Goal: Transaction & Acquisition: Download file/media

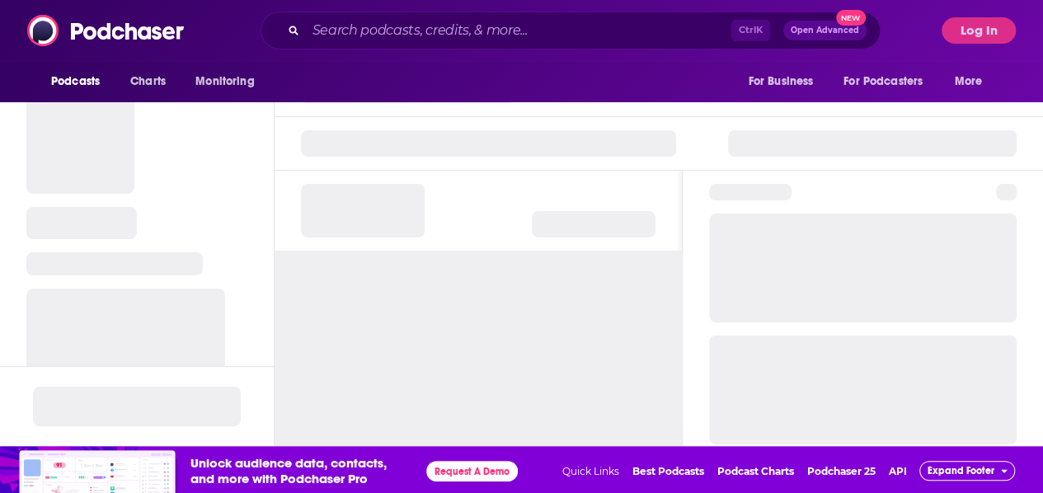
click at [1009, 27] on button "Log In" at bounding box center [979, 30] width 74 height 26
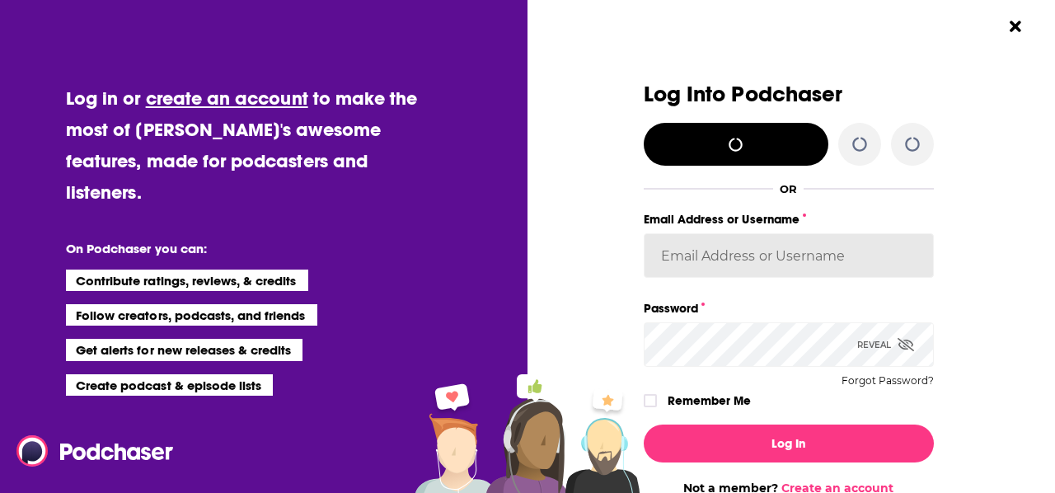
type input "courttheprpro"
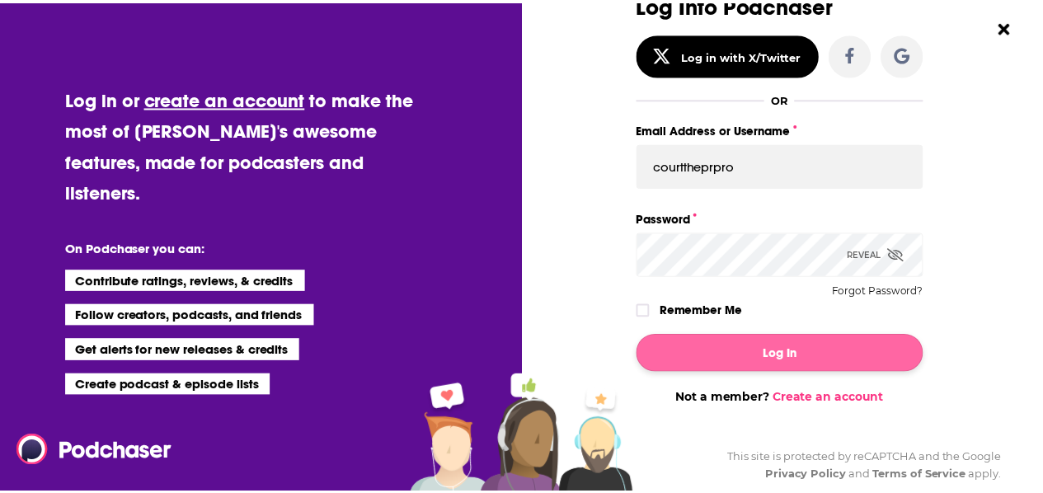
scroll to position [91, 0]
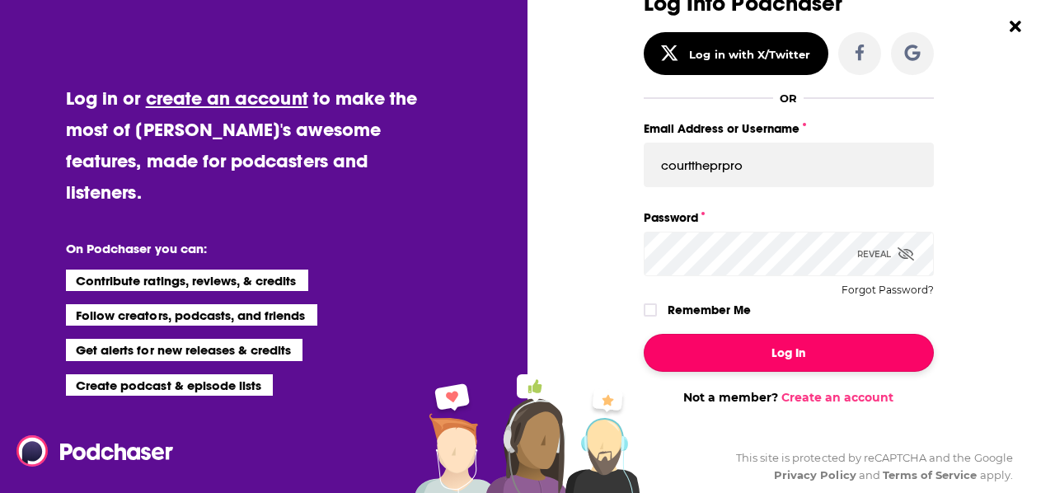
click at [755, 339] on button "Log In" at bounding box center [789, 353] width 290 height 38
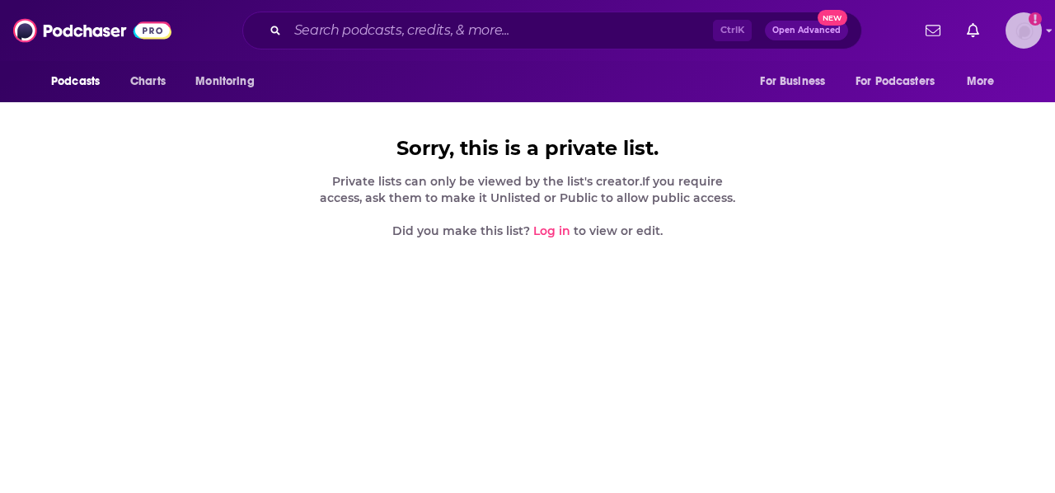
click at [1042, 31] on icon "Show profile menu" at bounding box center [1049, 31] width 7 height 10
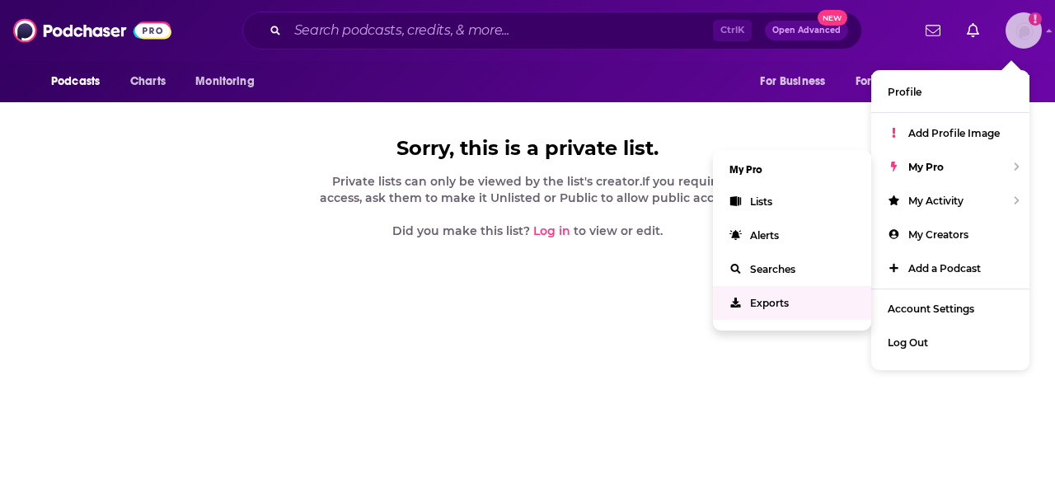
click at [761, 299] on span "Exports" at bounding box center [769, 303] width 39 height 12
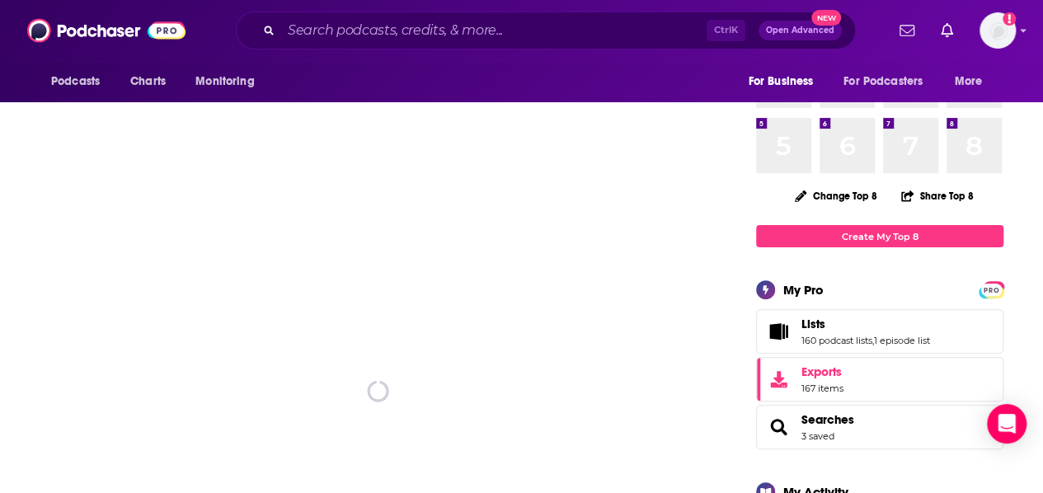
scroll to position [122, 0]
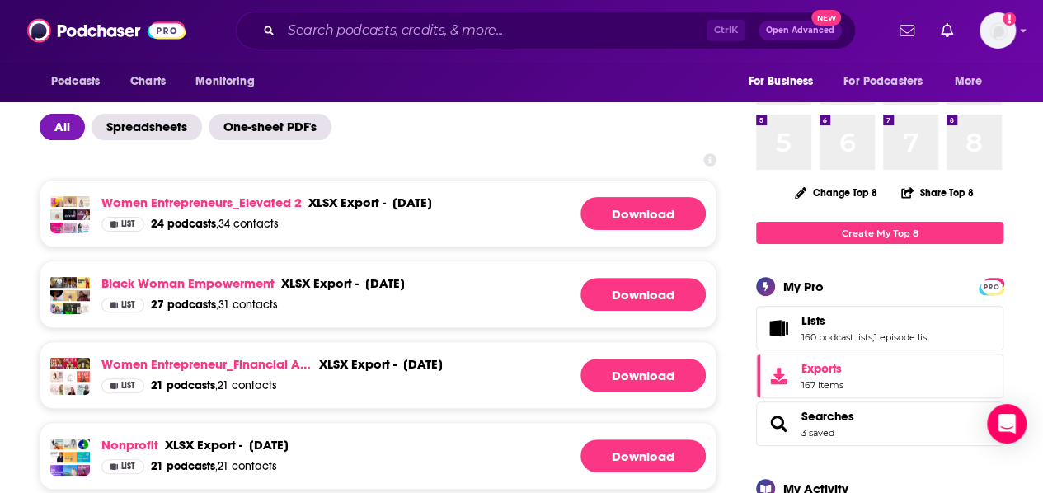
click at [637, 195] on div "Women Entrepreneurs_Elevated 2 xlsx export - [DATE] xlsx export - [DATE] List 2…" at bounding box center [378, 214] width 677 height 68
click at [641, 212] on link "Download" at bounding box center [642, 213] width 125 height 33
